Goal: Task Accomplishment & Management: Use online tool/utility

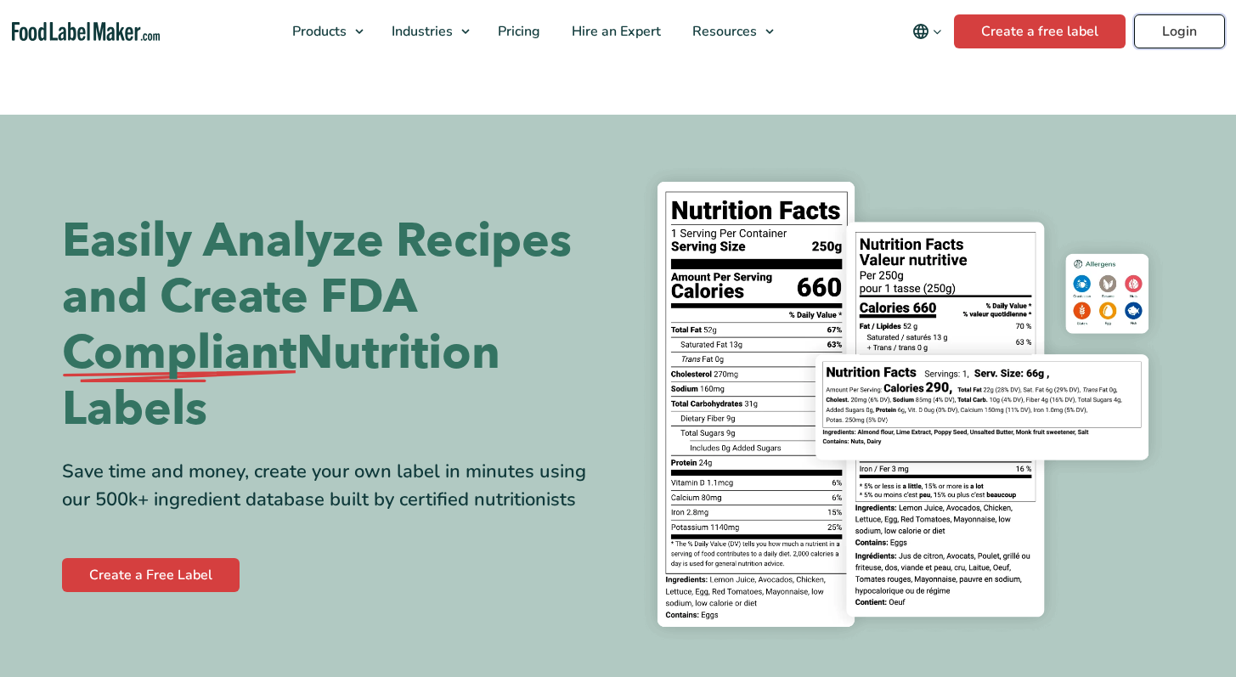
click at [1181, 36] on link "Login" at bounding box center [1179, 31] width 91 height 34
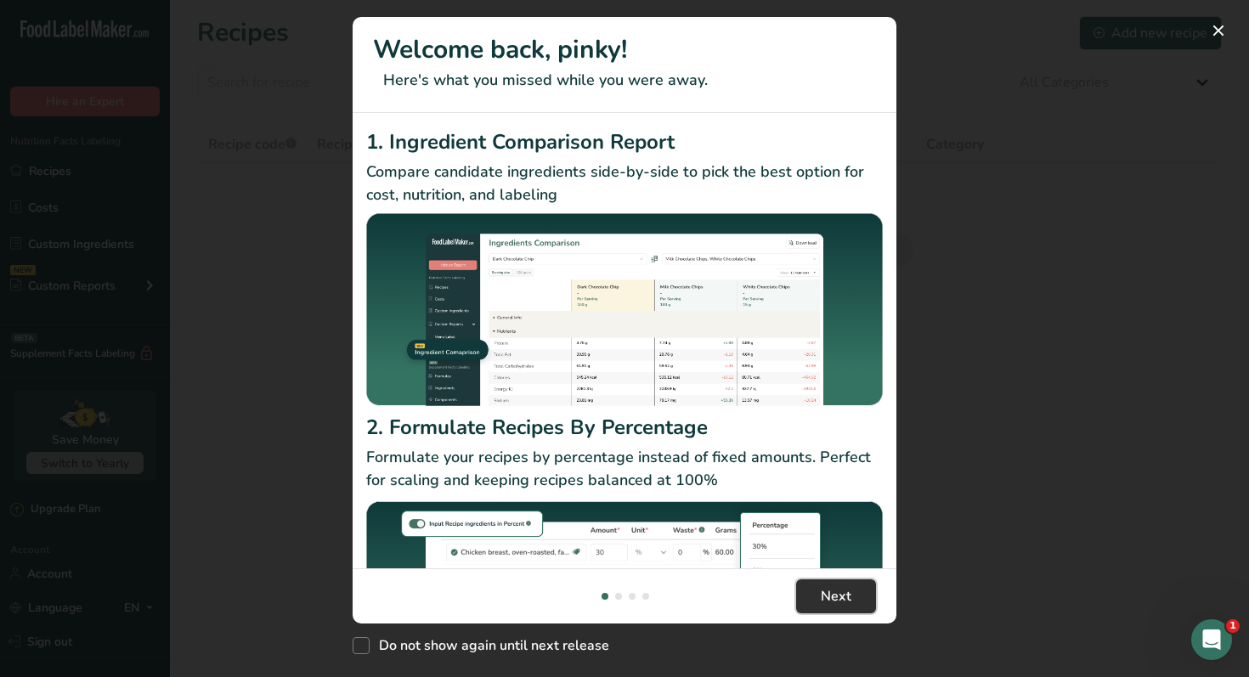
click at [856, 606] on button "Next" at bounding box center [836, 597] width 80 height 34
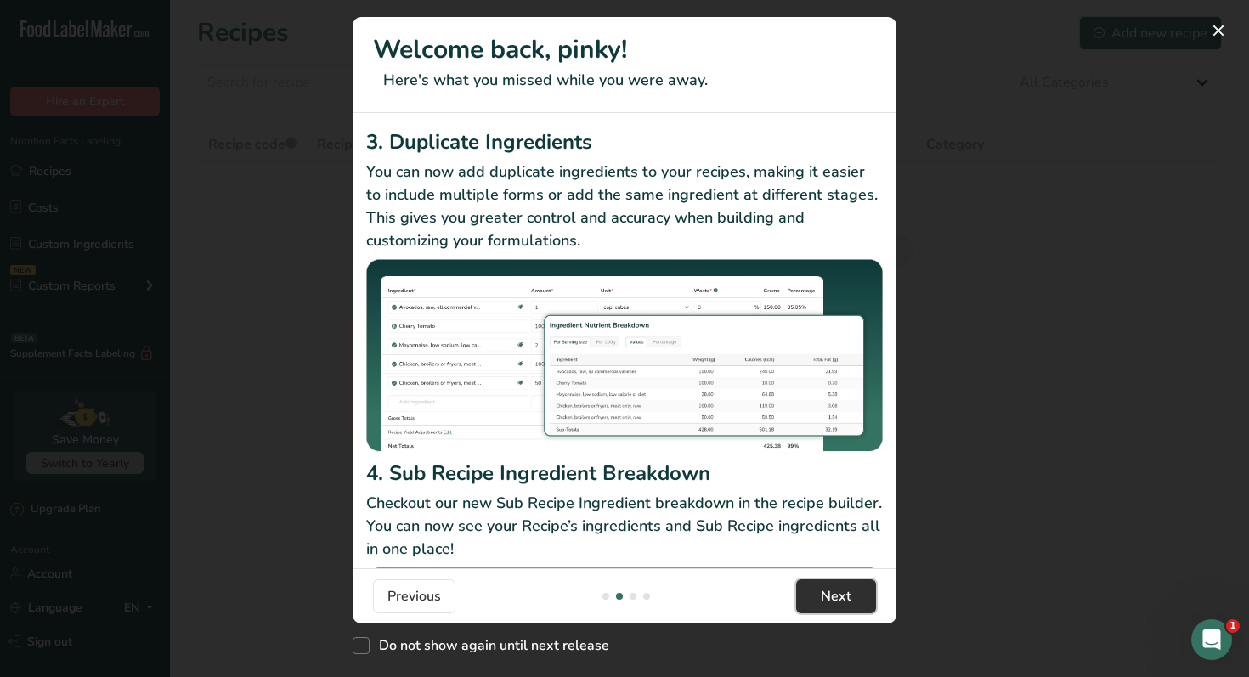
click at [856, 607] on button "Next" at bounding box center [836, 597] width 80 height 34
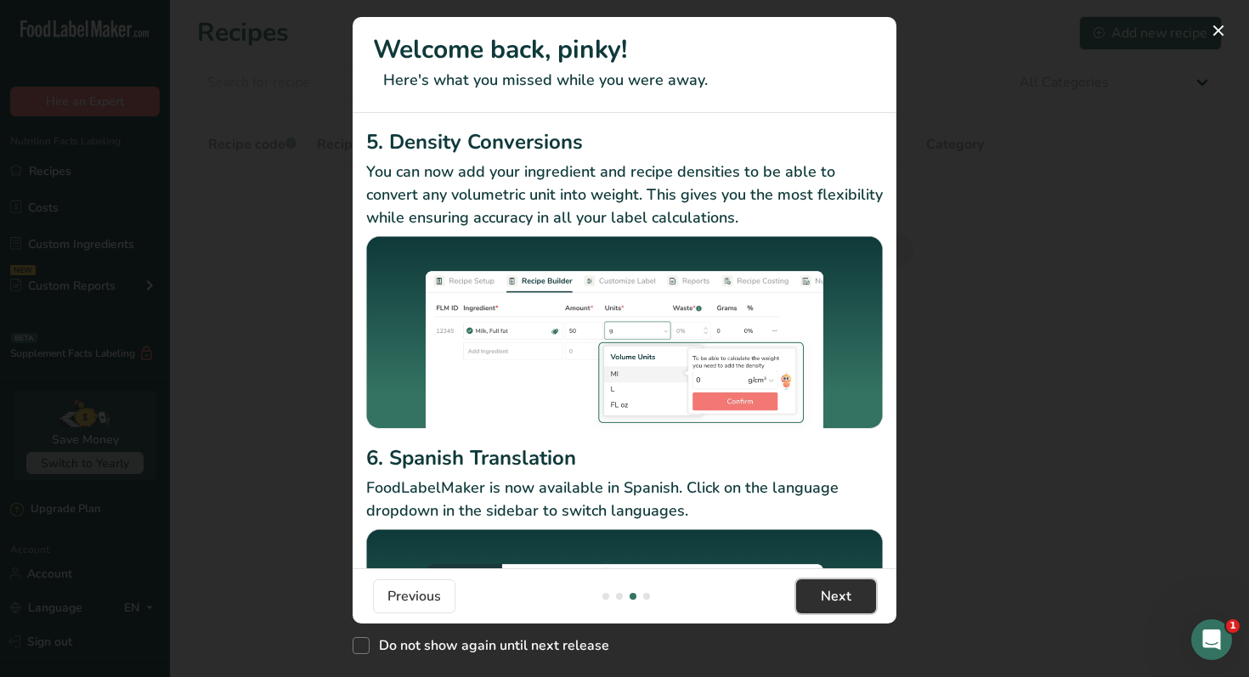
click at [856, 607] on button "Next" at bounding box center [836, 597] width 80 height 34
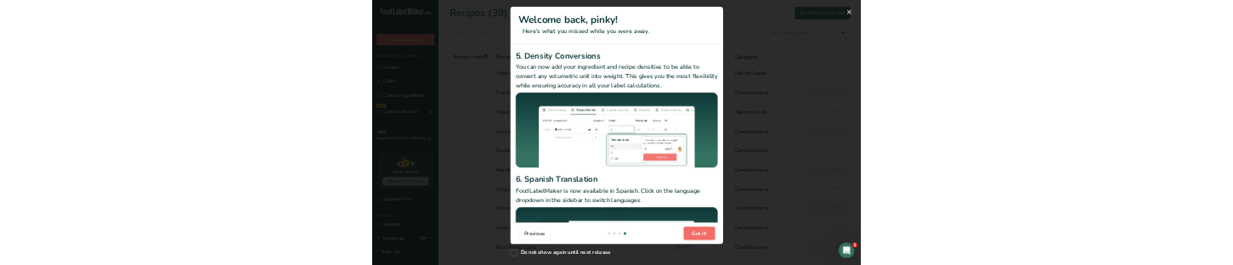
scroll to position [0, 1632]
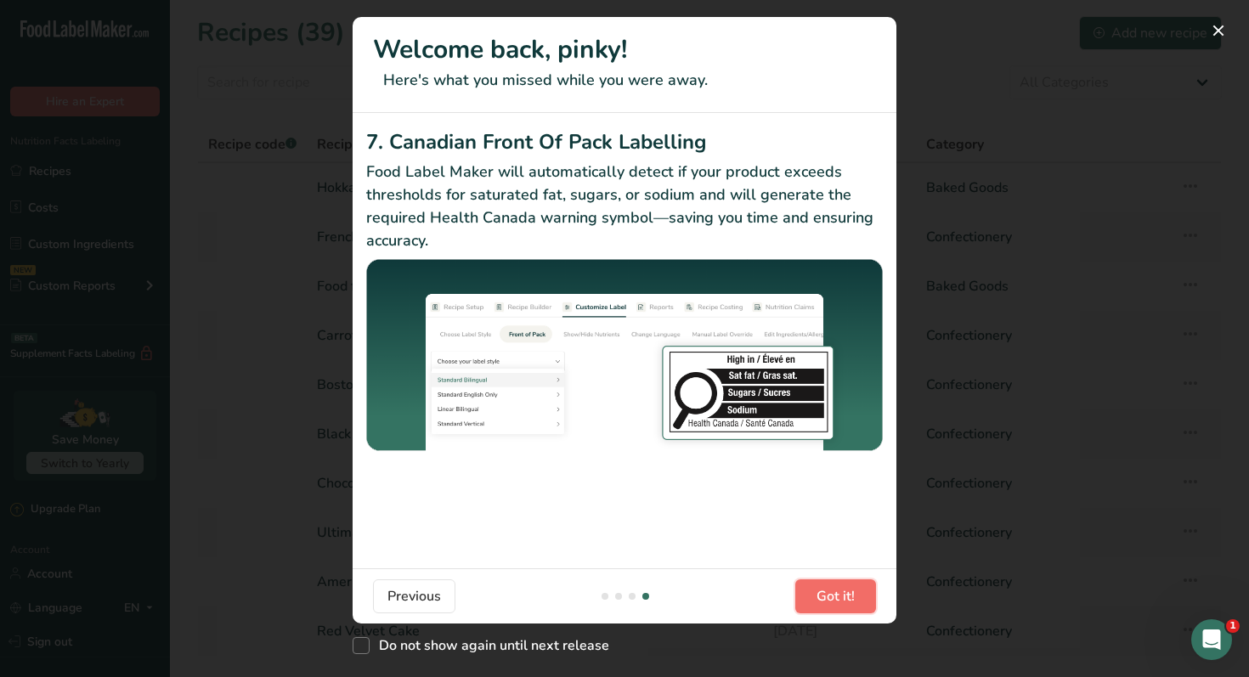
click at [856, 607] on button "Got it!" at bounding box center [835, 597] width 81 height 34
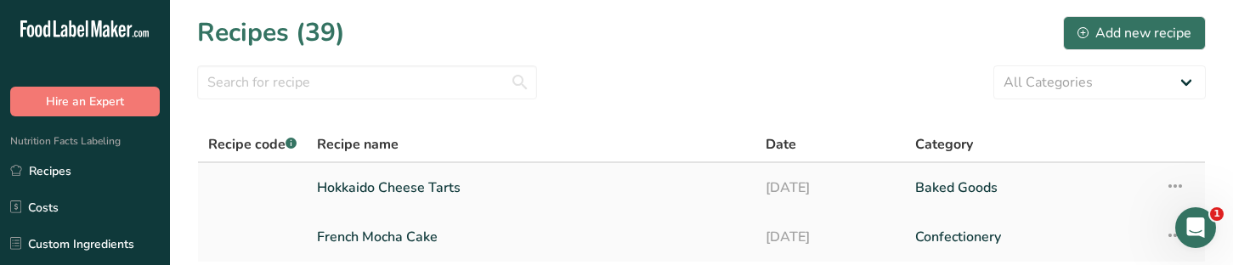
click at [427, 185] on link "Hokkaido Cheese Tarts" at bounding box center [531, 188] width 428 height 36
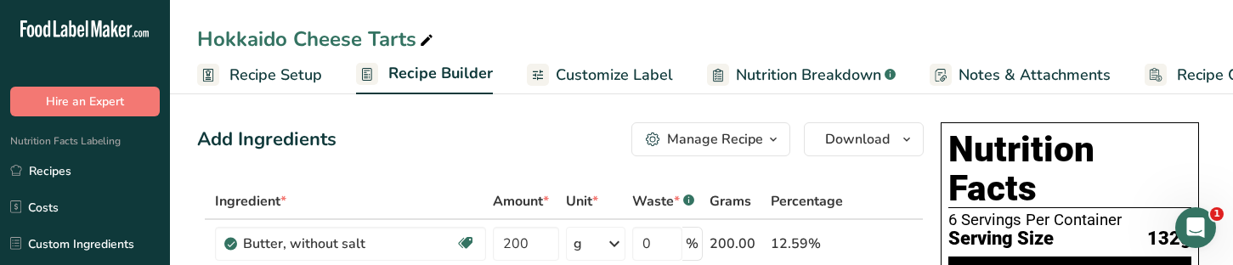
click at [1201, 77] on span "Recipe Costing" at bounding box center [1229, 75] width 104 height 23
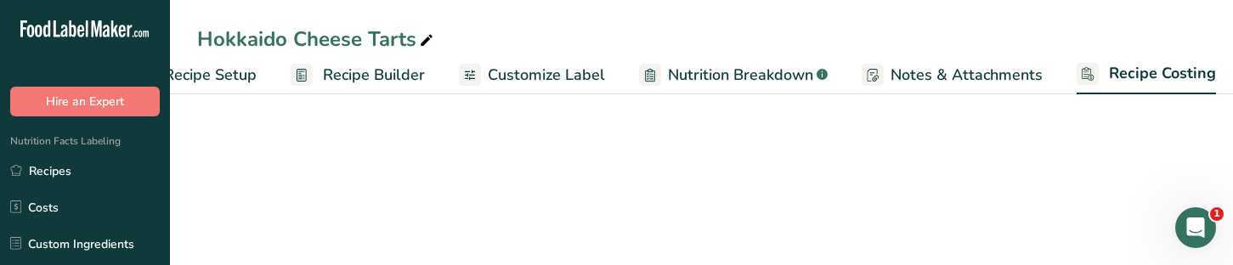
scroll to position [0, 74]
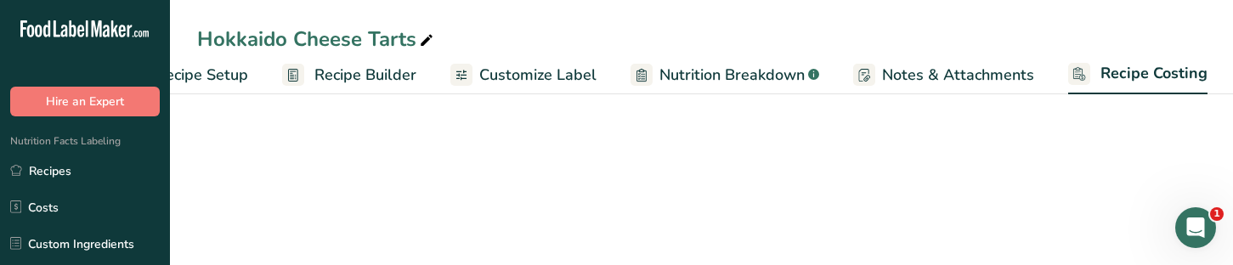
select select "12"
select select "1"
select select "12"
select select "5"
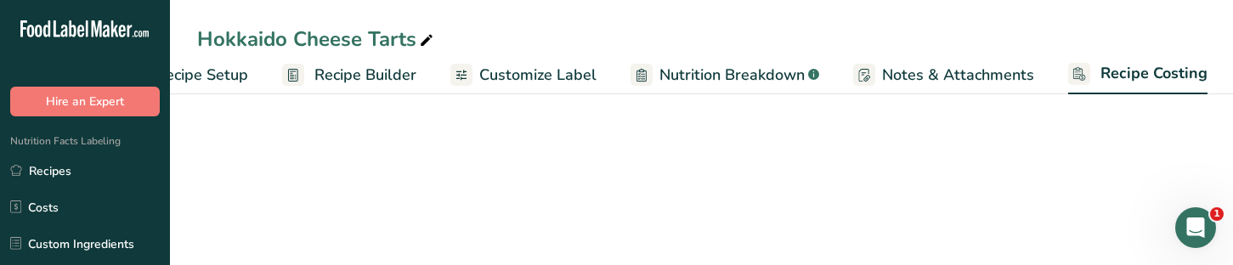
select select "5"
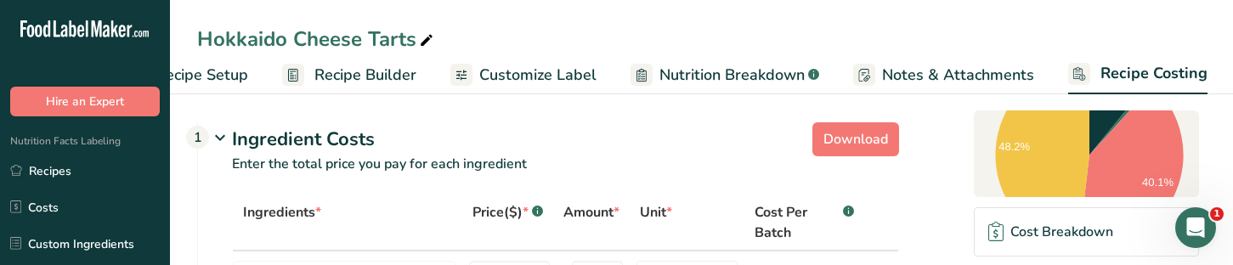
scroll to position [0, 0]
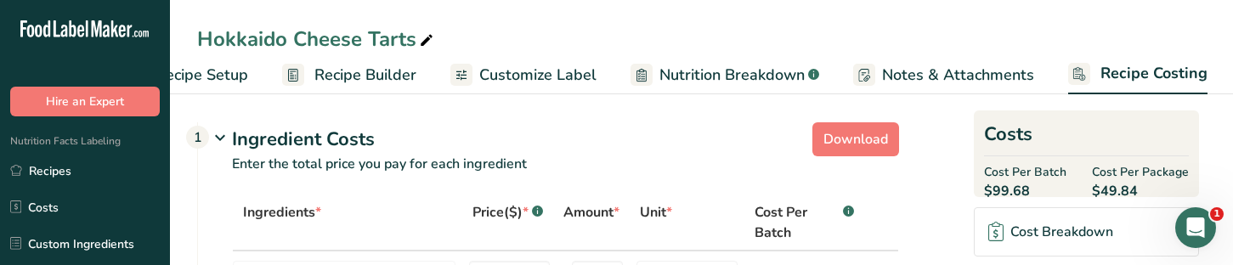
click at [238, 82] on span "Recipe Setup" at bounding box center [202, 75] width 93 height 23
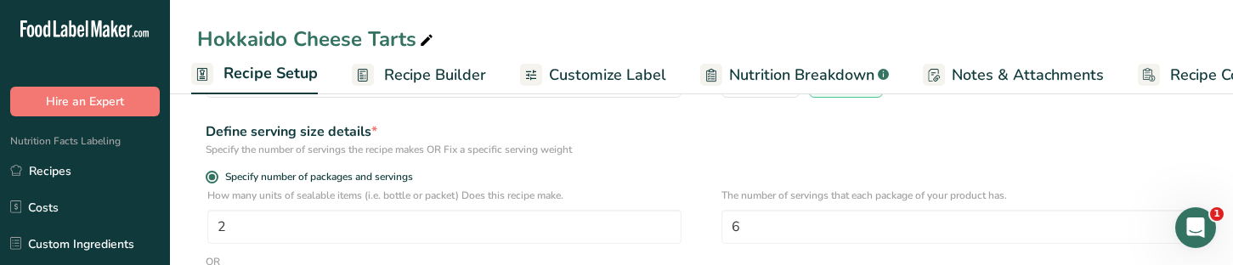
scroll to position [184, 0]
click at [1199, 80] on span "Recipe Costing" at bounding box center [1222, 75] width 104 height 23
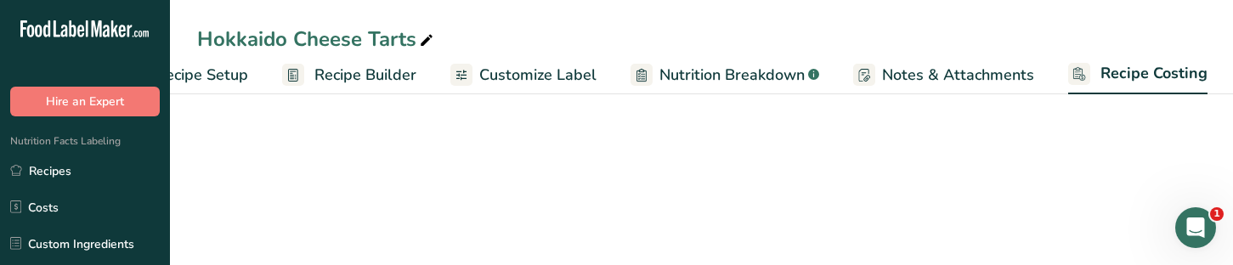
select select "12"
select select "1"
select select "12"
select select "5"
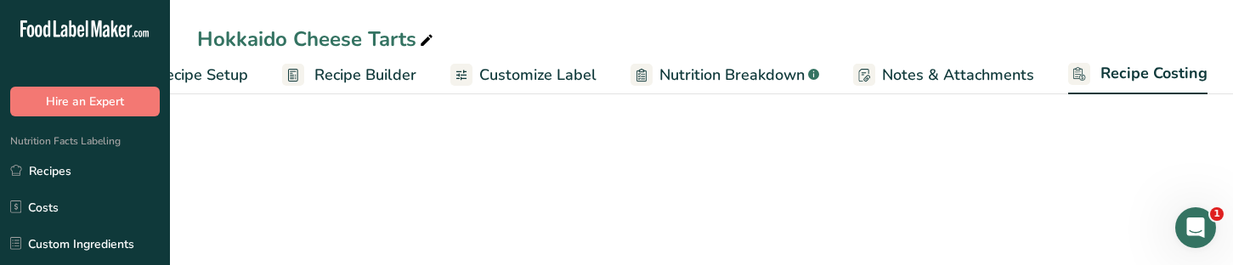
select select "5"
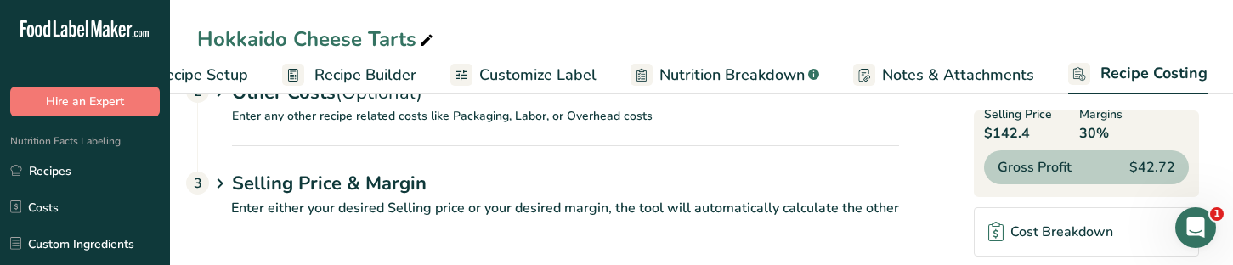
scroll to position [882, 0]
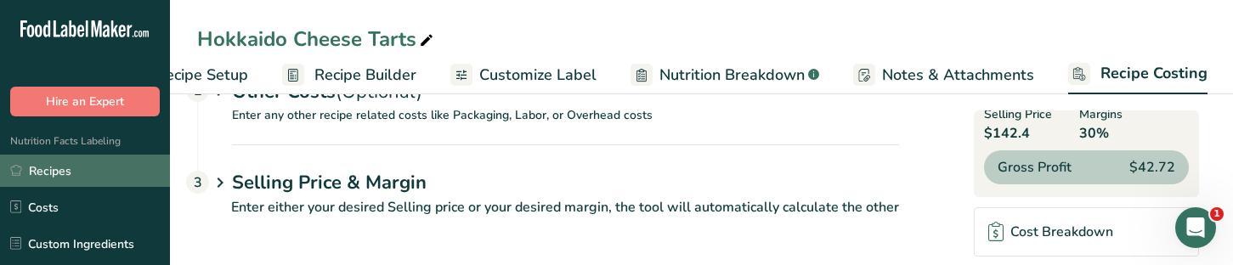
click at [76, 167] on link "Recipes" at bounding box center [85, 171] width 170 height 32
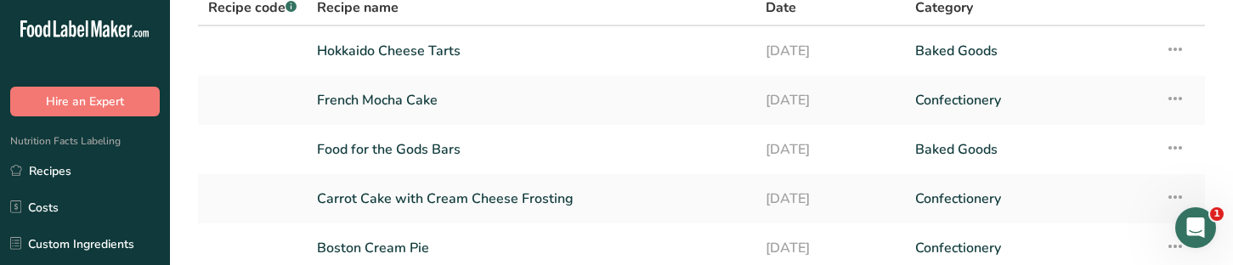
scroll to position [108, 0]
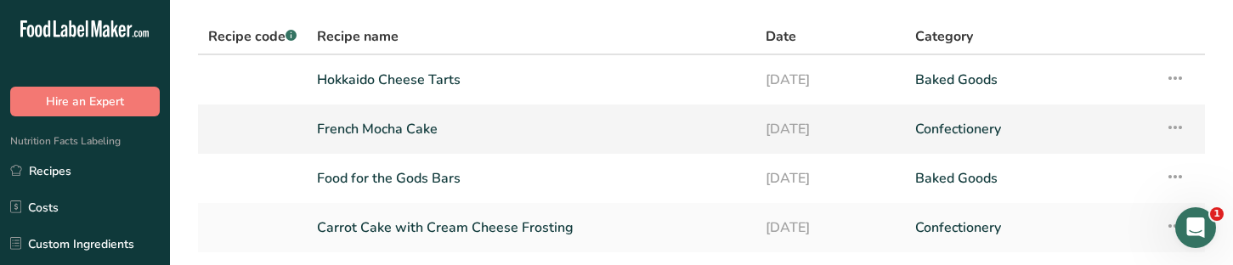
click at [452, 135] on link "French Mocha Cake" at bounding box center [531, 129] width 428 height 36
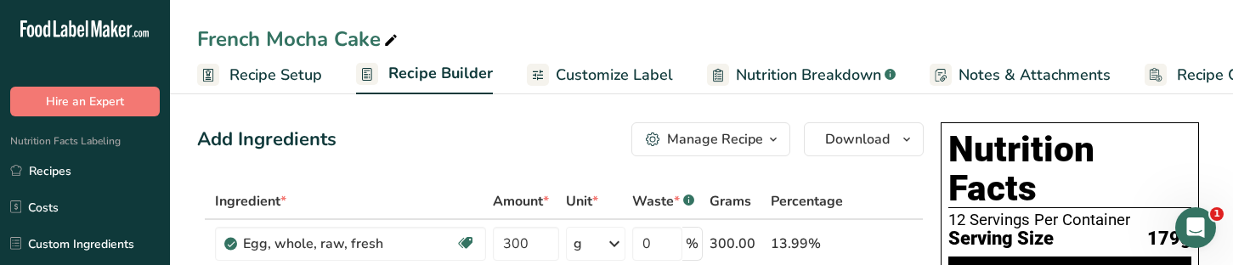
click at [313, 93] on link "Recipe Setup" at bounding box center [259, 75] width 125 height 38
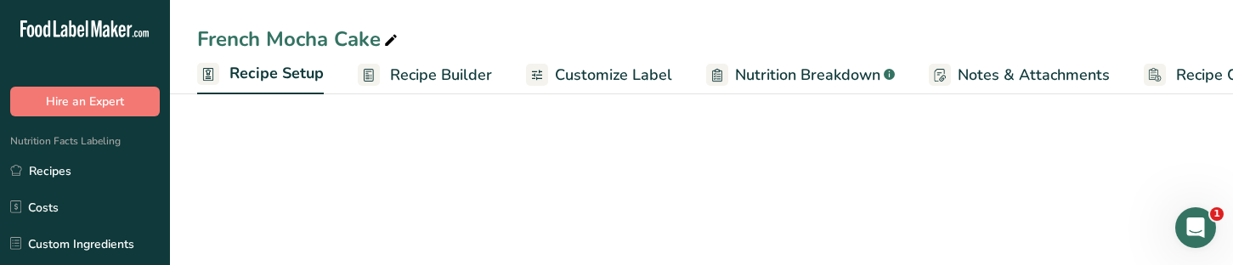
scroll to position [0, 6]
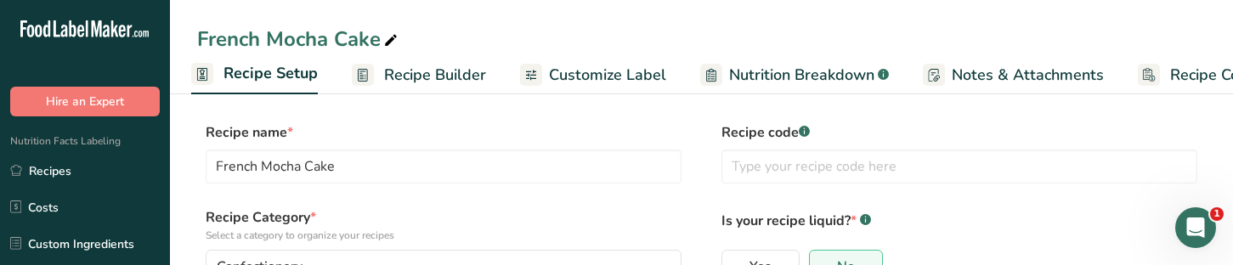
click at [1170, 76] on span "Recipe Costing" at bounding box center [1222, 75] width 104 height 23
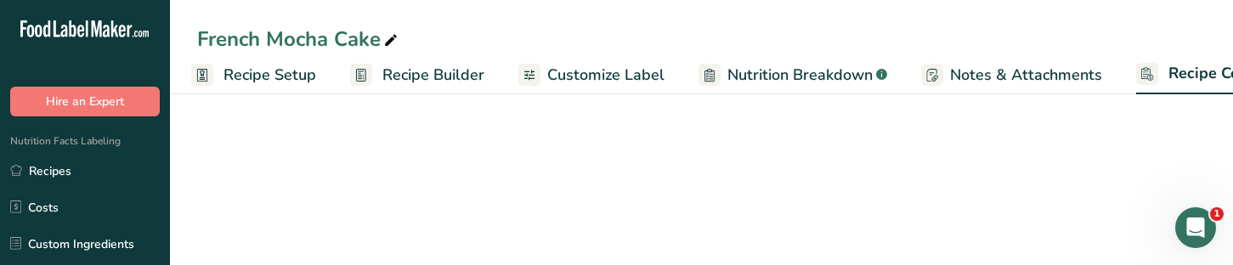
scroll to position [0, 74]
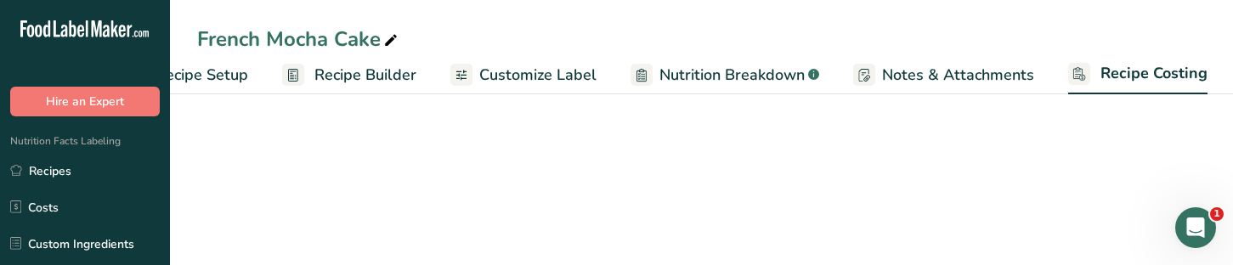
select select "12"
select select "5"
select select "12"
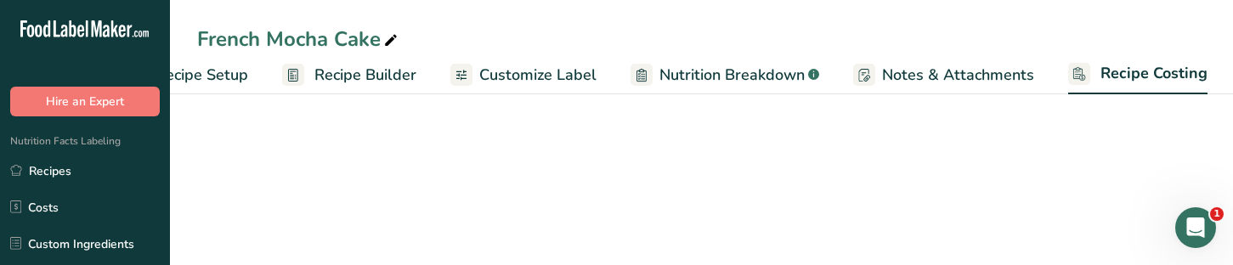
select select "5"
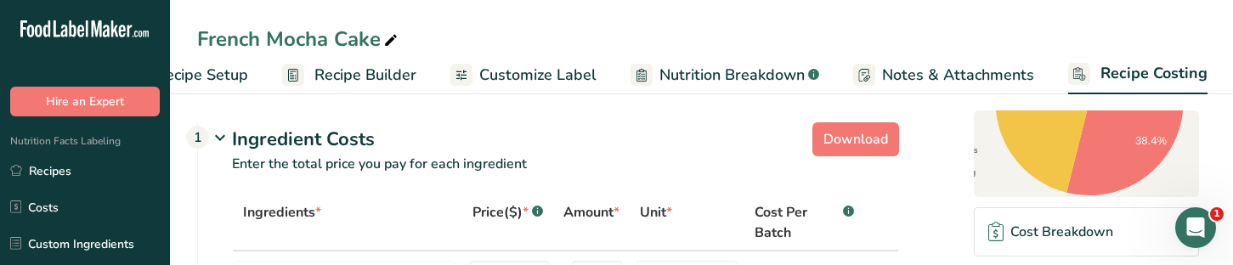
scroll to position [0, 0]
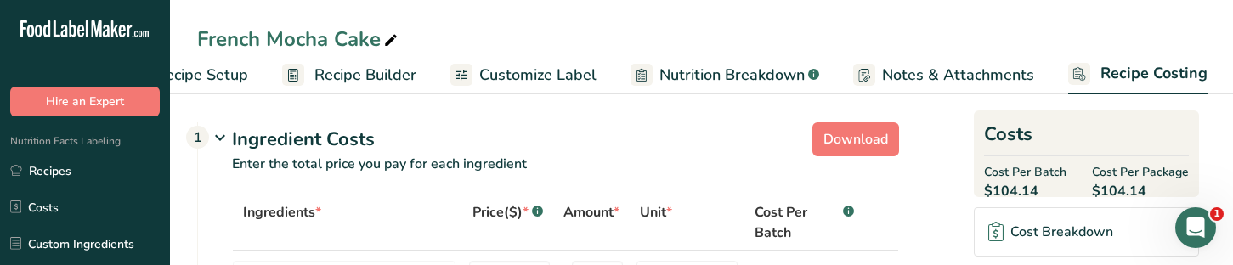
click at [245, 83] on span "Recipe Setup" at bounding box center [202, 75] width 93 height 23
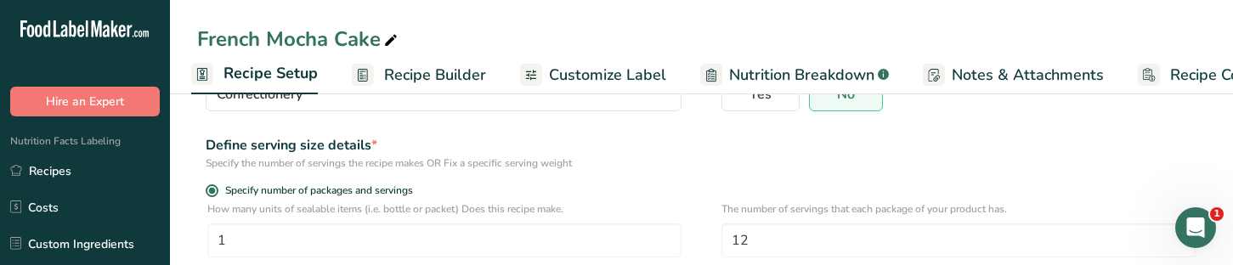
scroll to position [258, 0]
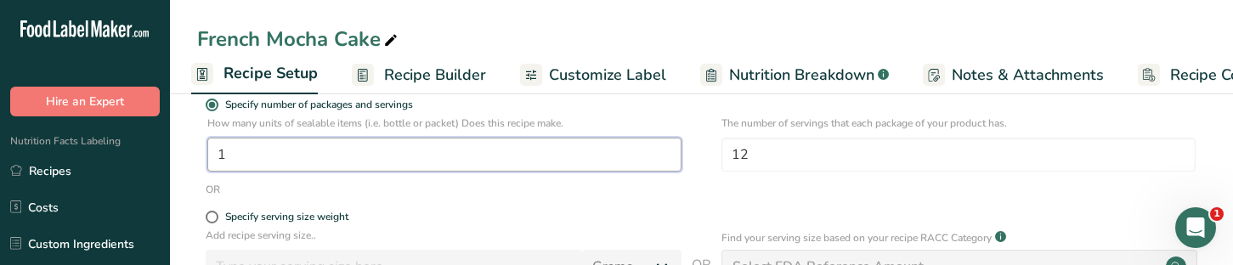
click at [388, 156] on input "1" at bounding box center [444, 155] width 474 height 34
type input "1"
type input "2"
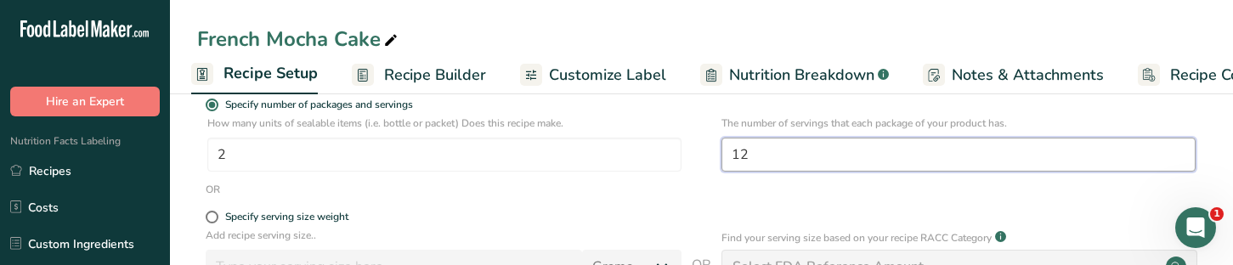
click at [873, 159] on input "12" at bounding box center [958, 155] width 474 height 34
type input "1"
type input "2"
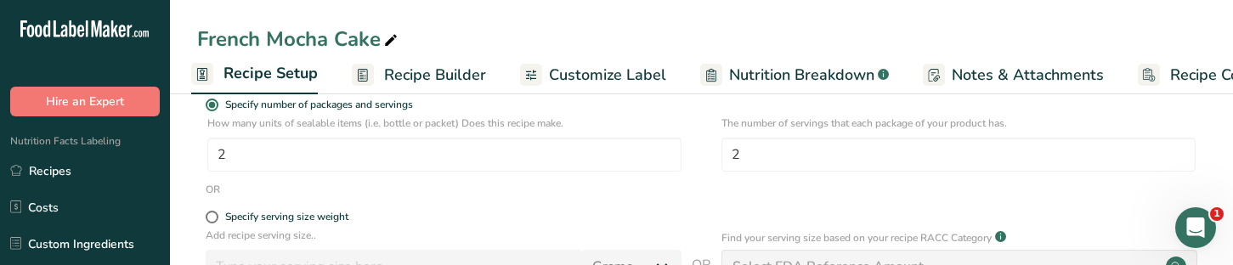
click at [717, 210] on form "Recipe name * French Mocha Cake Recipe code .a-a{fill:#347362;}.b-a{fill:#fff;}…" at bounding box center [701, 141] width 1009 height 555
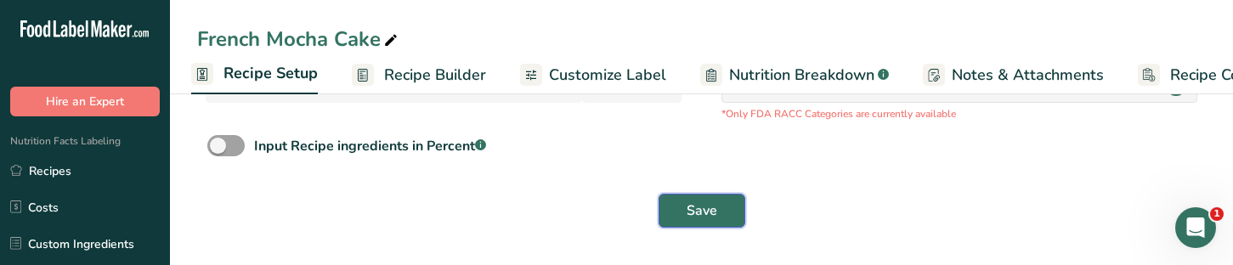
click at [717, 210] on button "Save" at bounding box center [702, 211] width 87 height 34
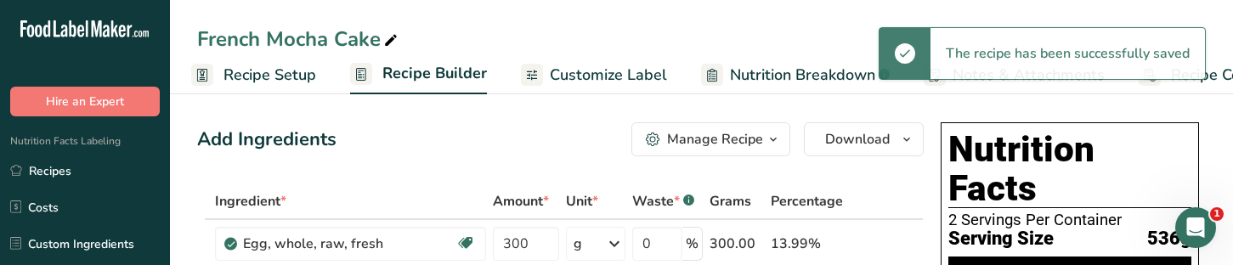
click at [1181, 84] on span "Recipe Costing" at bounding box center [1223, 75] width 104 height 23
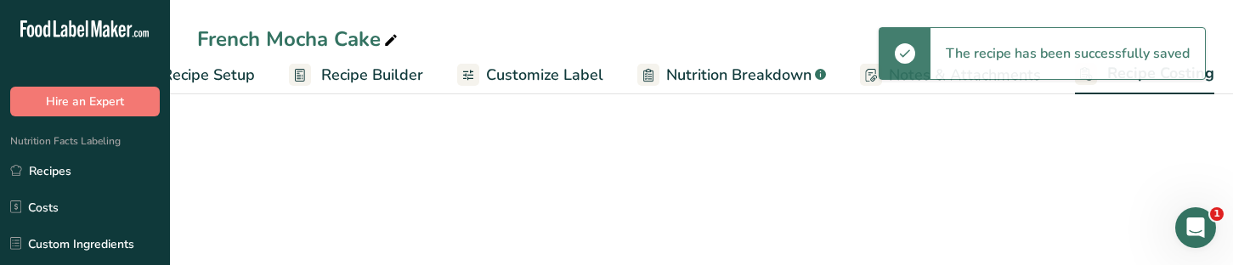
select select "12"
select select "5"
select select "12"
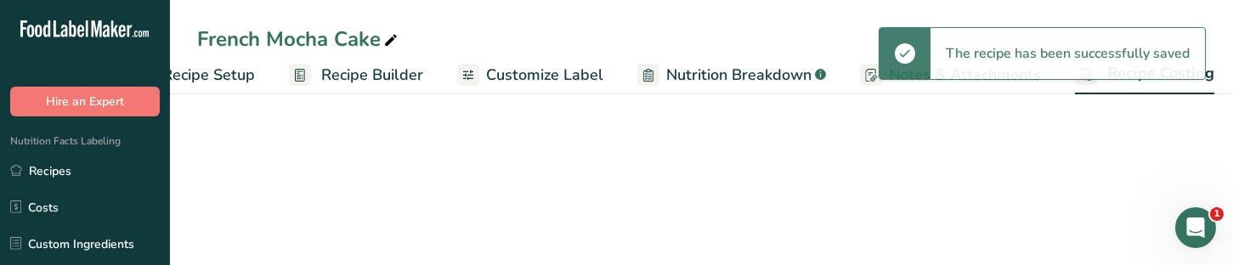
select select "5"
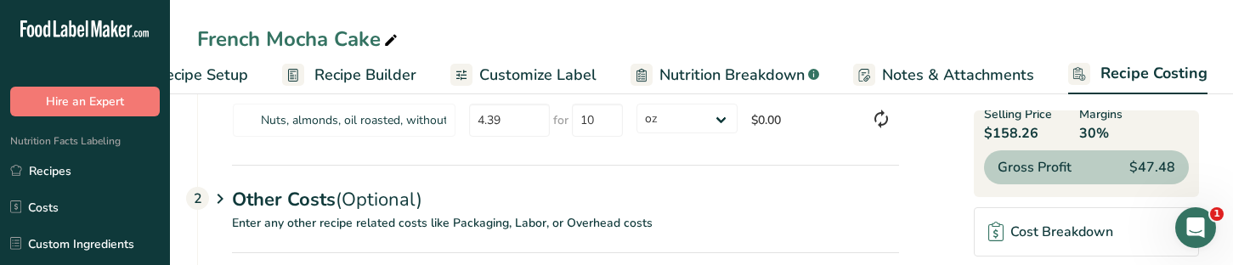
scroll to position [614, 0]
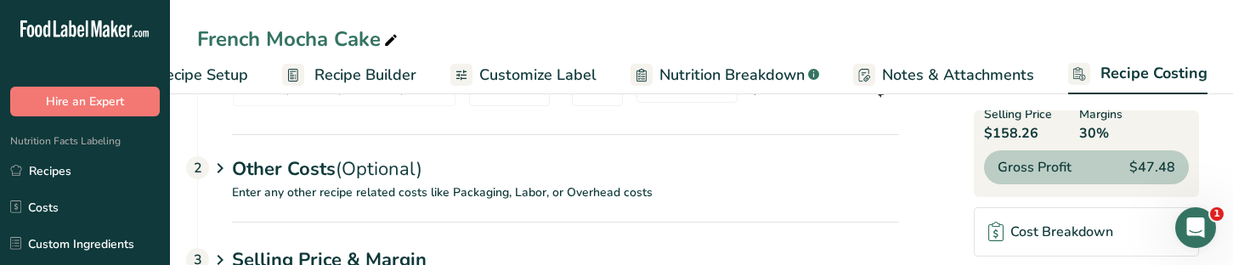
click at [417, 177] on span "(Optional)" at bounding box center [379, 168] width 87 height 25
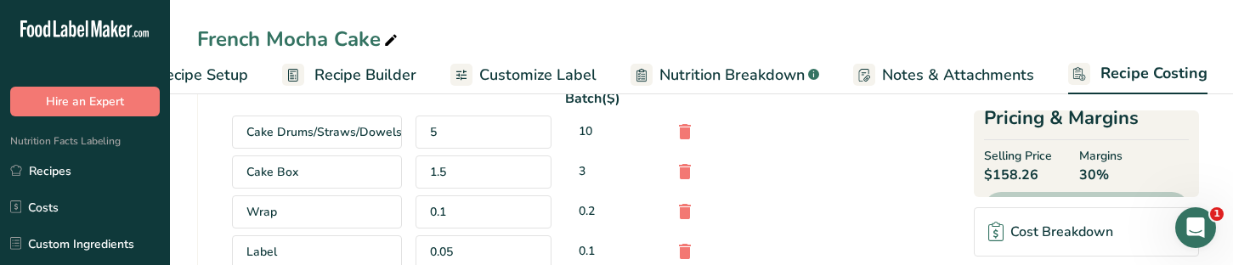
scroll to position [769, 0]
click at [212, 80] on span "Recipe Setup" at bounding box center [202, 75] width 93 height 23
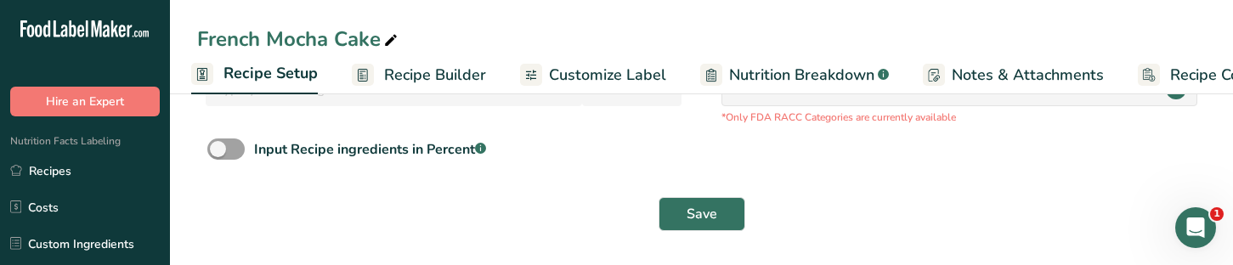
scroll to position [233, 0]
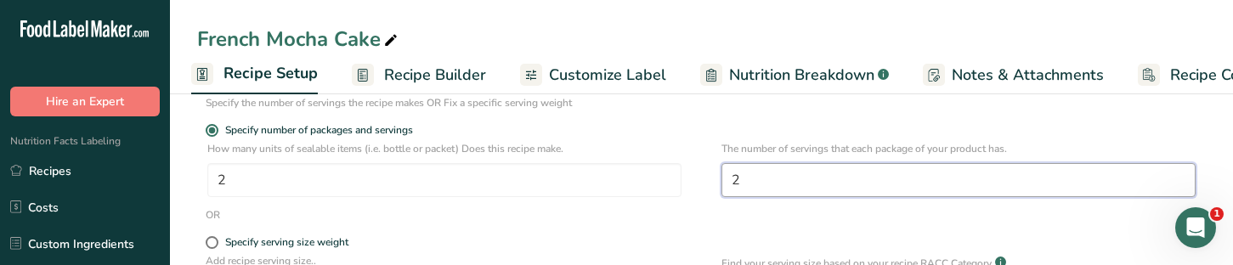
click at [763, 184] on input "2" at bounding box center [958, 180] width 474 height 34
type input "12"
click at [691, 213] on div "OR" at bounding box center [701, 214] width 1009 height 15
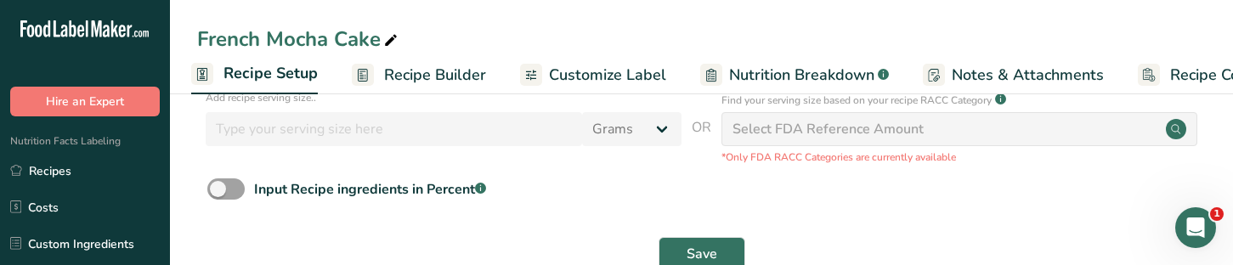
scroll to position [439, 0]
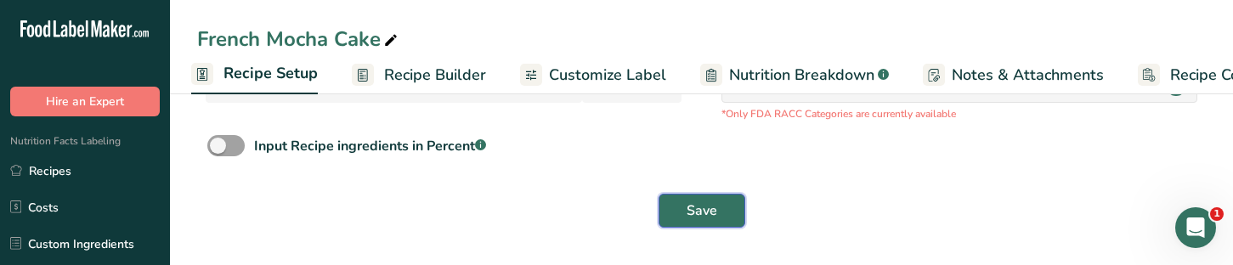
click at [688, 217] on span "Save" at bounding box center [702, 211] width 31 height 20
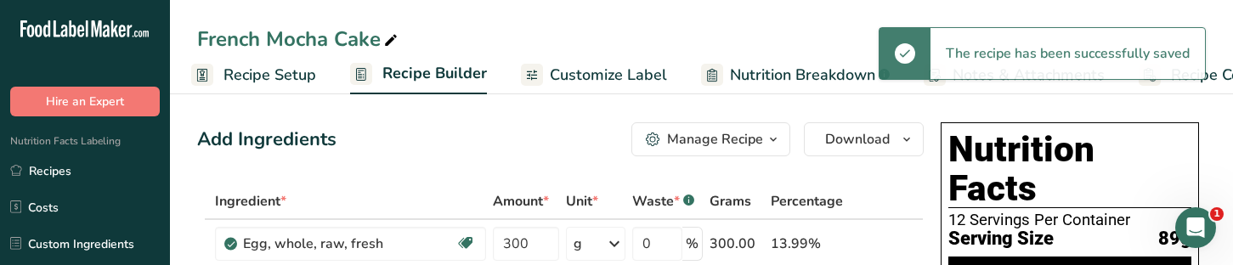
click at [1187, 86] on span "Recipe Costing" at bounding box center [1223, 75] width 104 height 23
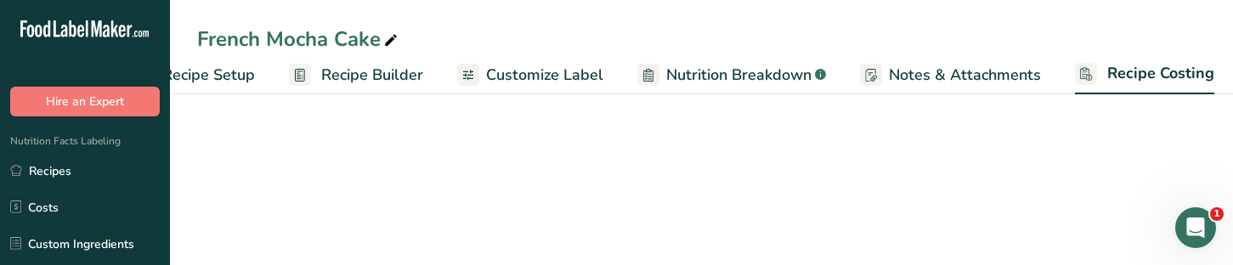
scroll to position [0, 74]
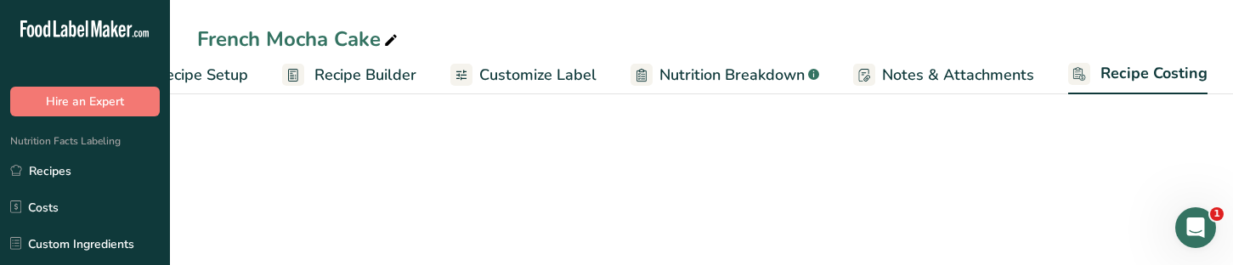
select select "12"
select select "5"
select select "12"
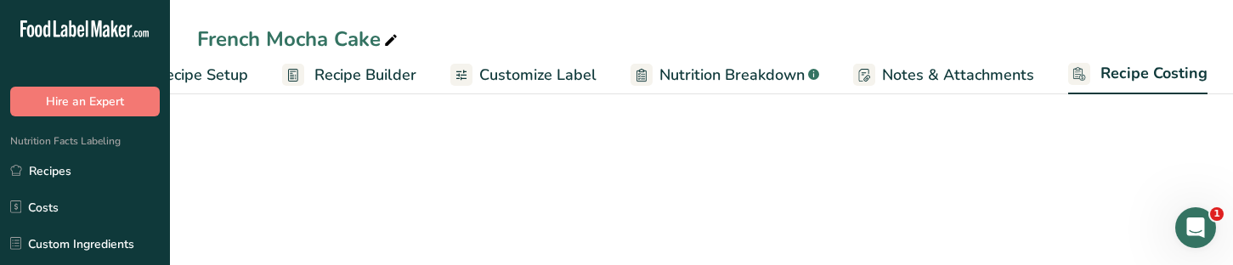
select select "5"
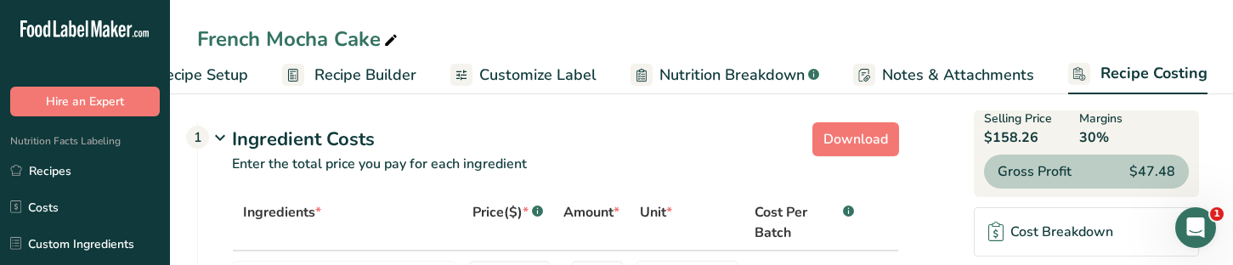
scroll to position [373, 0]
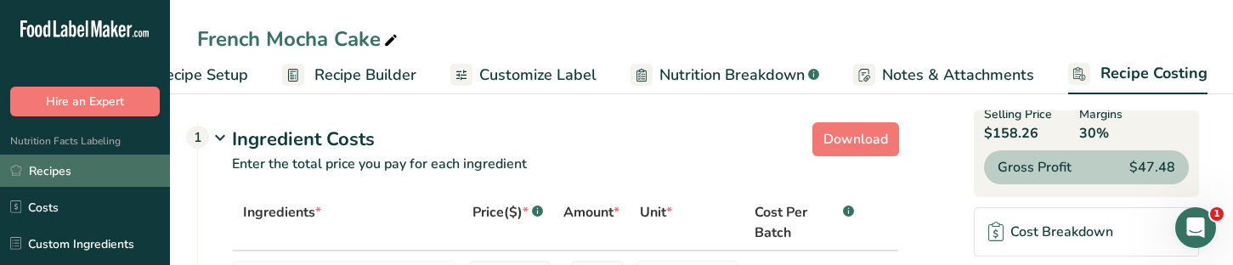
click at [72, 167] on link "Recipes" at bounding box center [85, 171] width 170 height 32
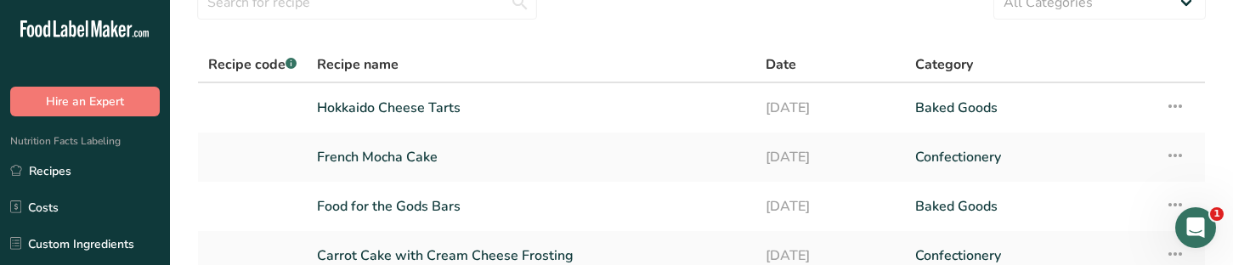
scroll to position [142, 0]
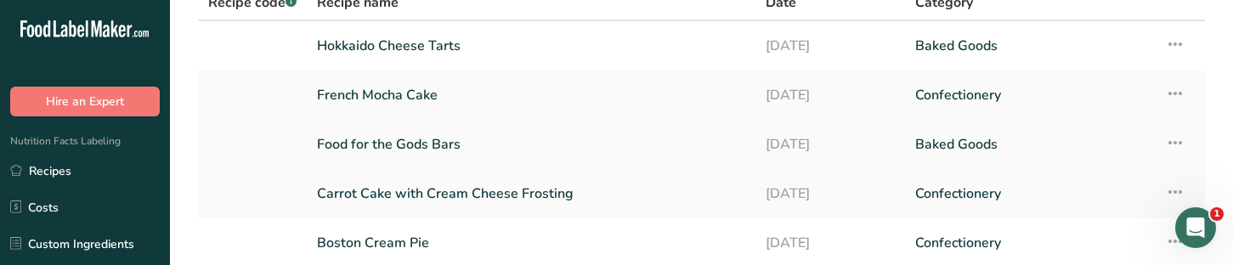
click at [477, 154] on link "Food for the Gods Bars" at bounding box center [531, 145] width 428 height 36
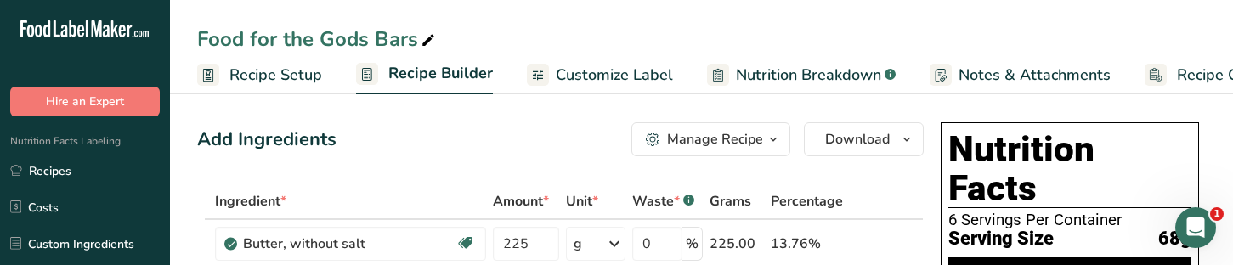
click at [303, 80] on span "Recipe Setup" at bounding box center [275, 75] width 93 height 23
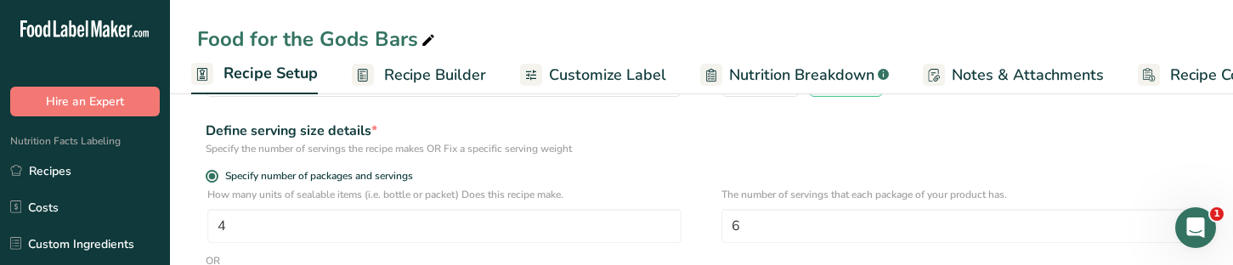
scroll to position [186, 0]
click at [1179, 76] on span "Recipe Costing" at bounding box center [1222, 75] width 104 height 23
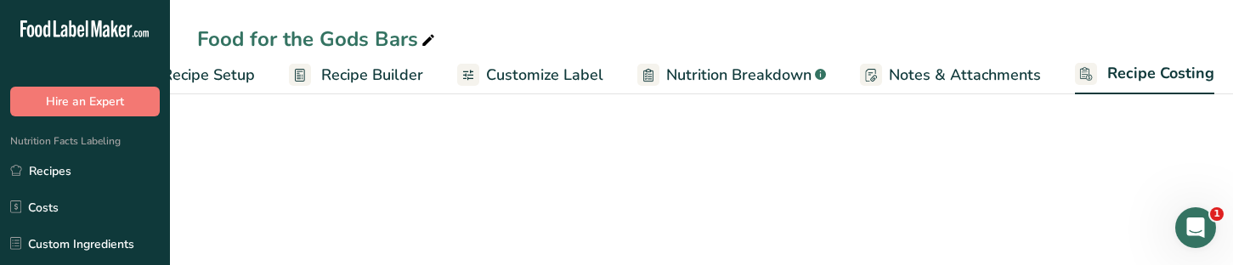
select select "12"
select select "5"
select select "12"
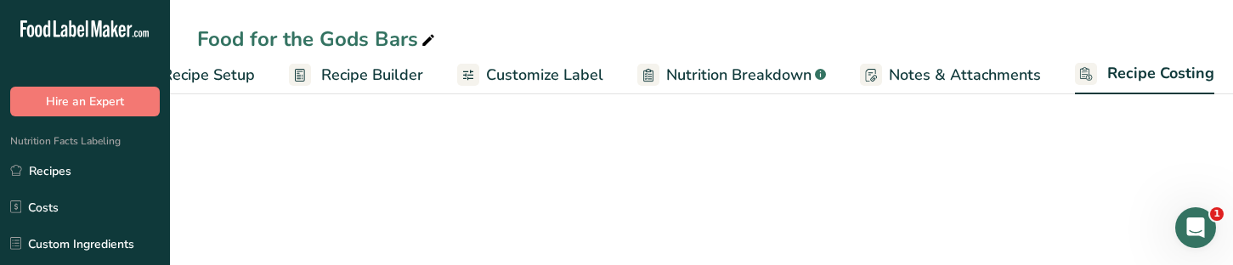
select select "5"
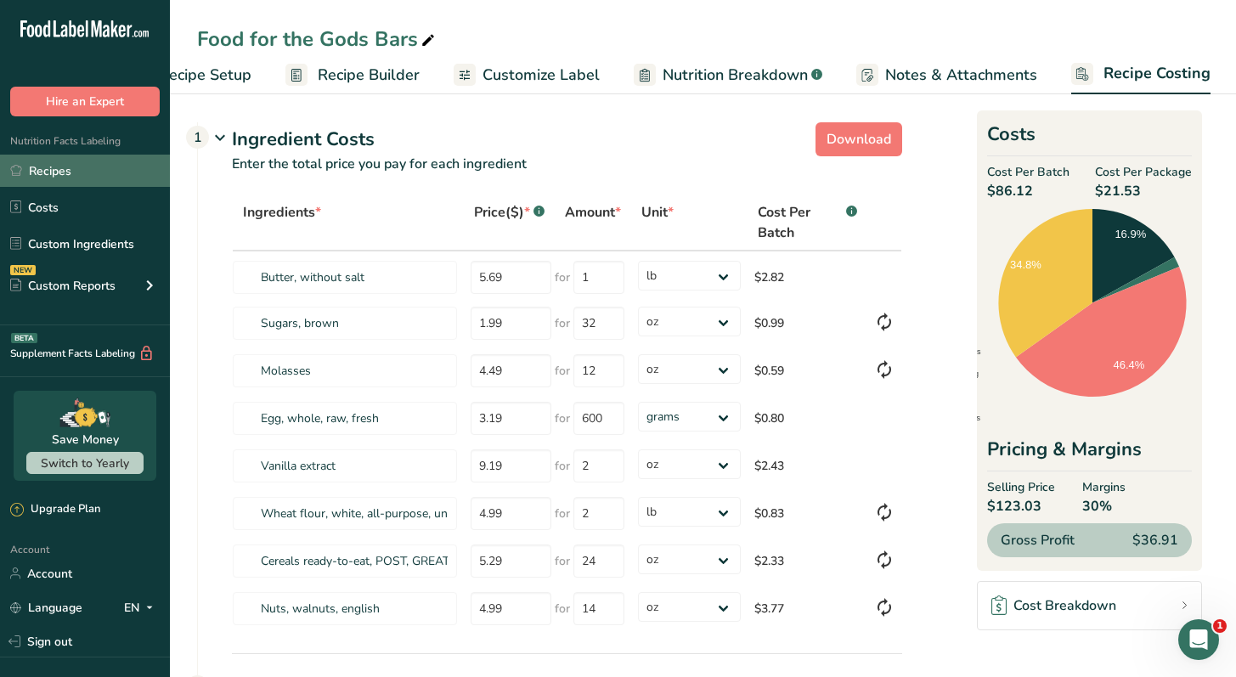
click at [93, 175] on link "Recipes" at bounding box center [85, 171] width 170 height 32
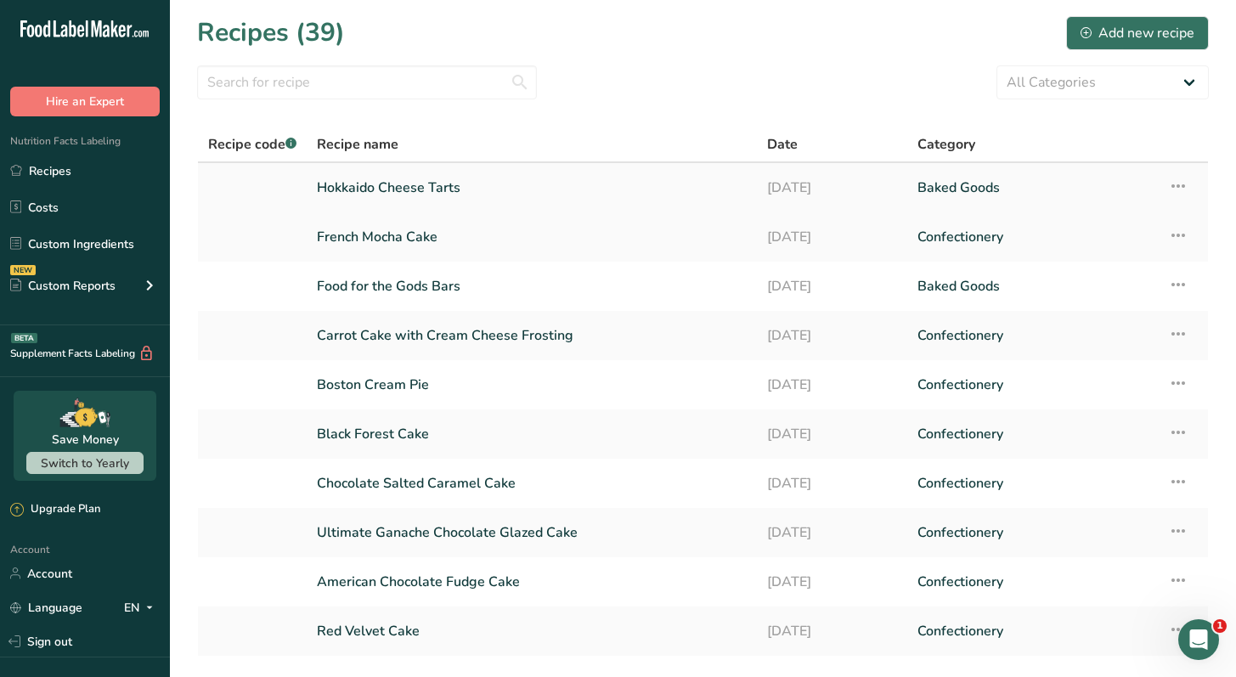
click at [416, 194] on link "Hokkaido Cheese Tarts" at bounding box center [532, 188] width 430 height 36
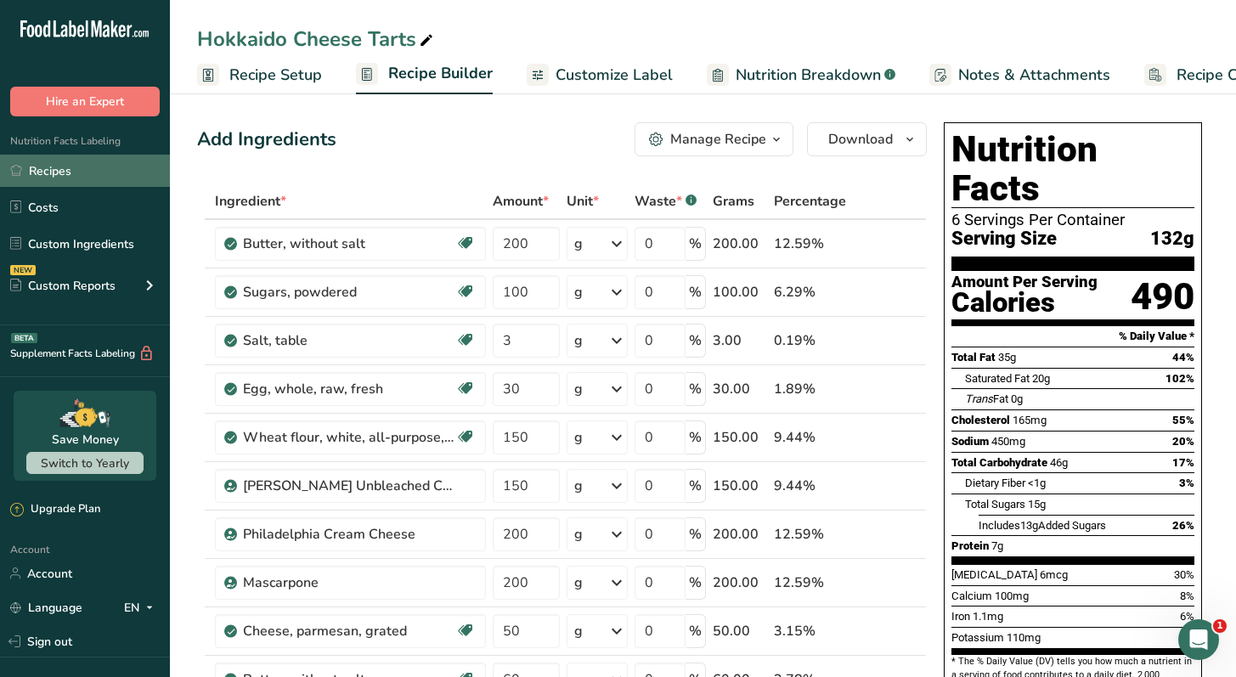
click at [45, 174] on link "Recipes" at bounding box center [85, 171] width 170 height 32
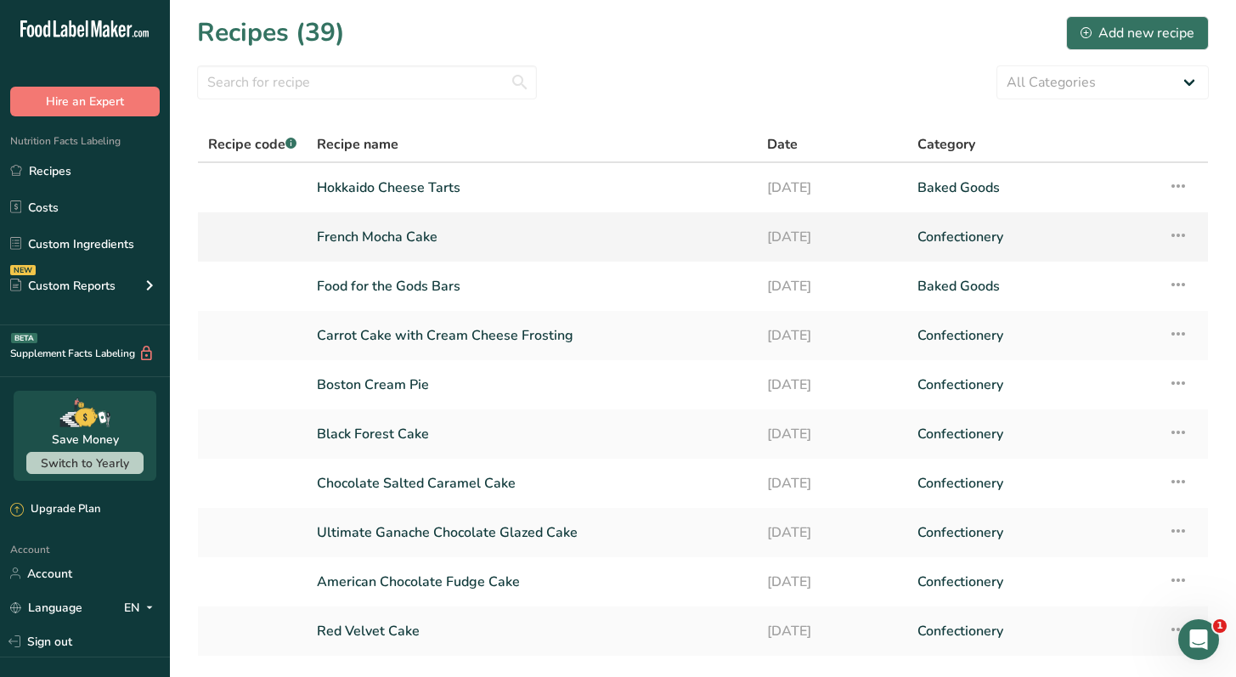
click at [427, 235] on link "French Mocha Cake" at bounding box center [532, 237] width 430 height 36
